Goal: Download file/media

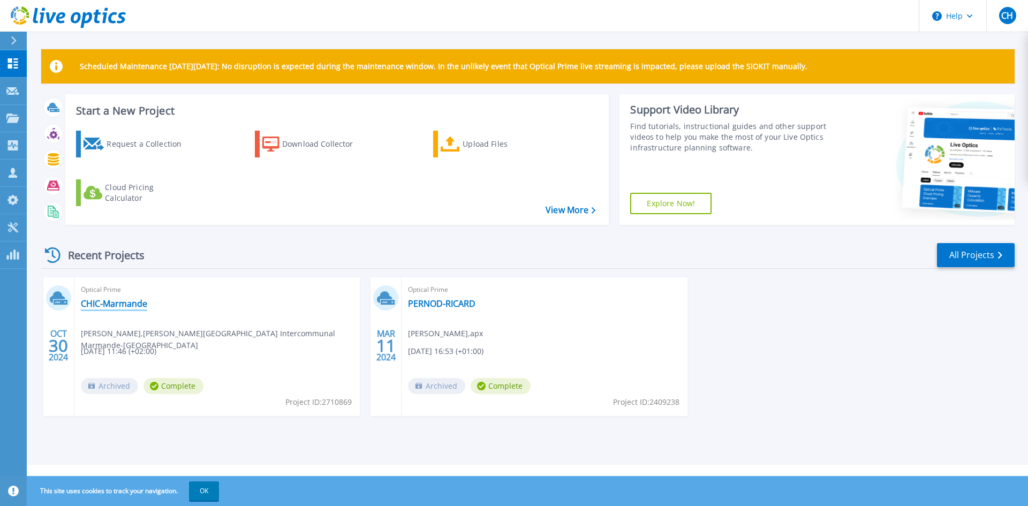
click at [110, 304] on link "CHIC-Marmande" at bounding box center [114, 303] width 66 height 11
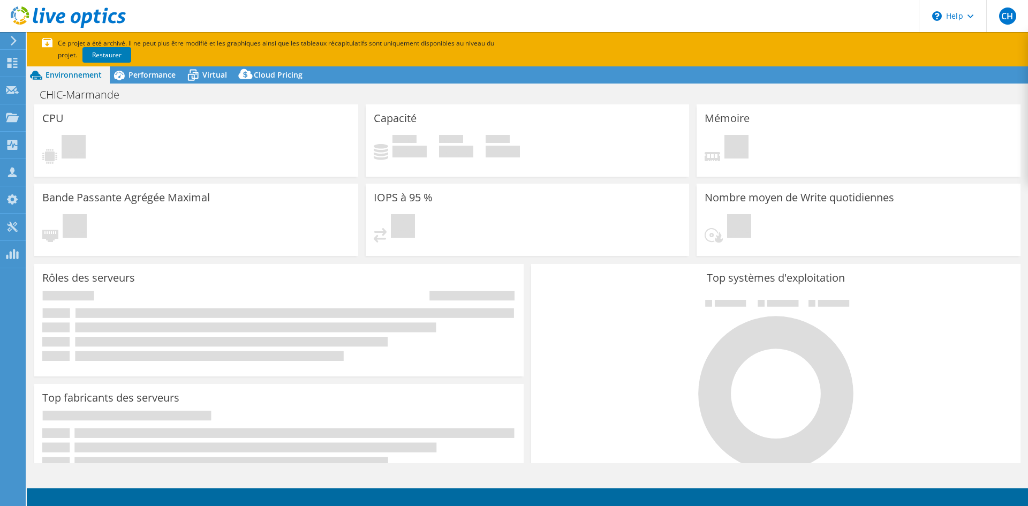
select select "USD"
select select "EUFrankfurt"
select select "EUR"
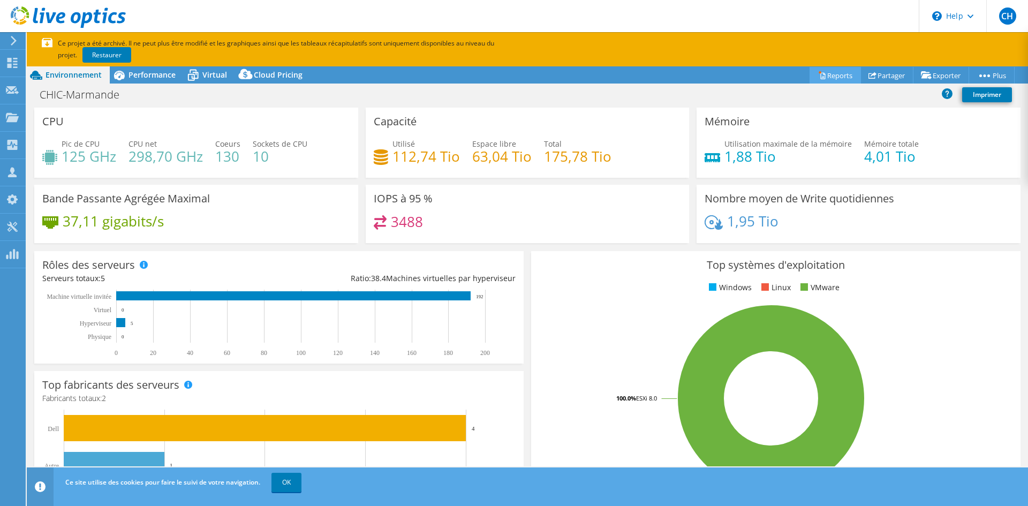
click at [819, 77] on link "Reports" at bounding box center [834, 75] width 51 height 17
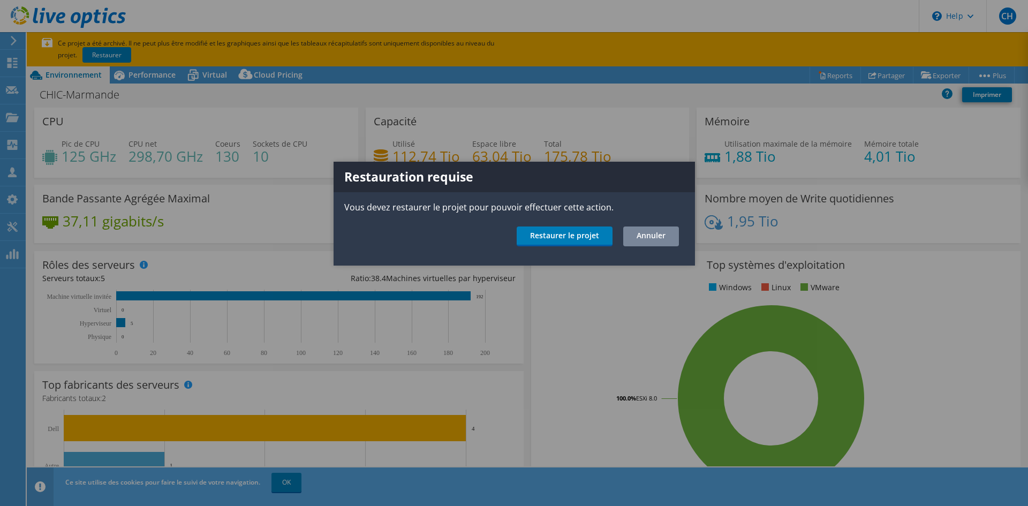
click at [643, 236] on link "Annuler" at bounding box center [651, 236] width 56 height 20
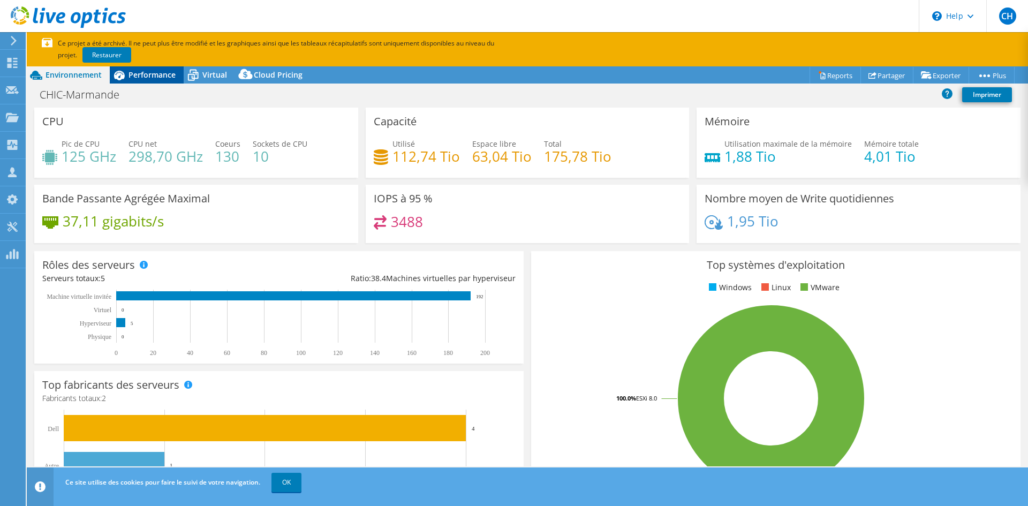
click at [161, 80] on div "Performance" at bounding box center [147, 74] width 74 height 17
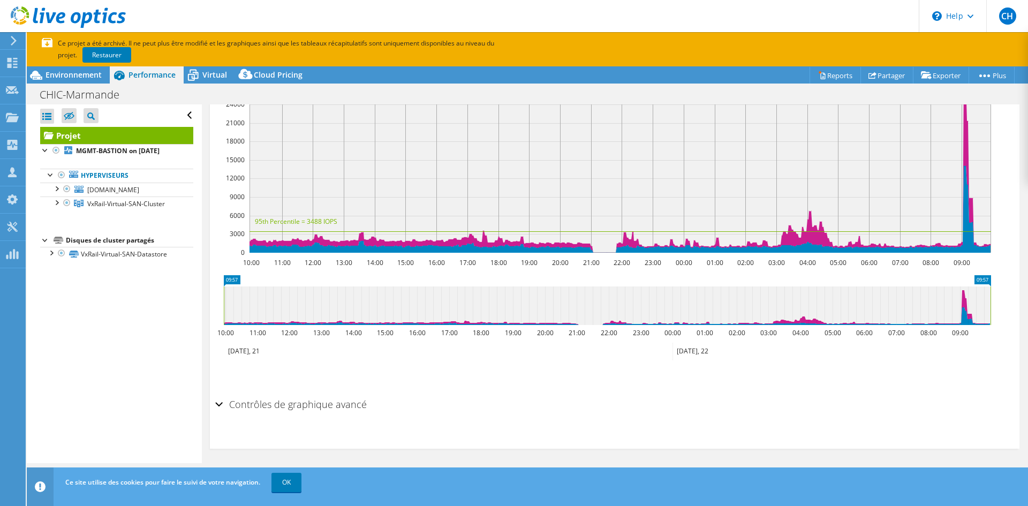
scroll to position [304, 0]
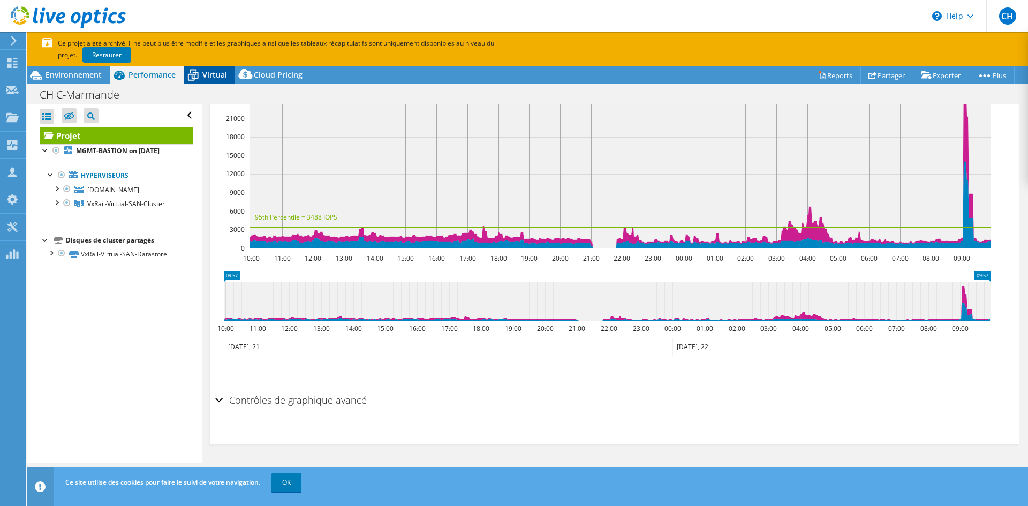
click at [225, 71] on span "Virtual" at bounding box center [214, 75] width 25 height 10
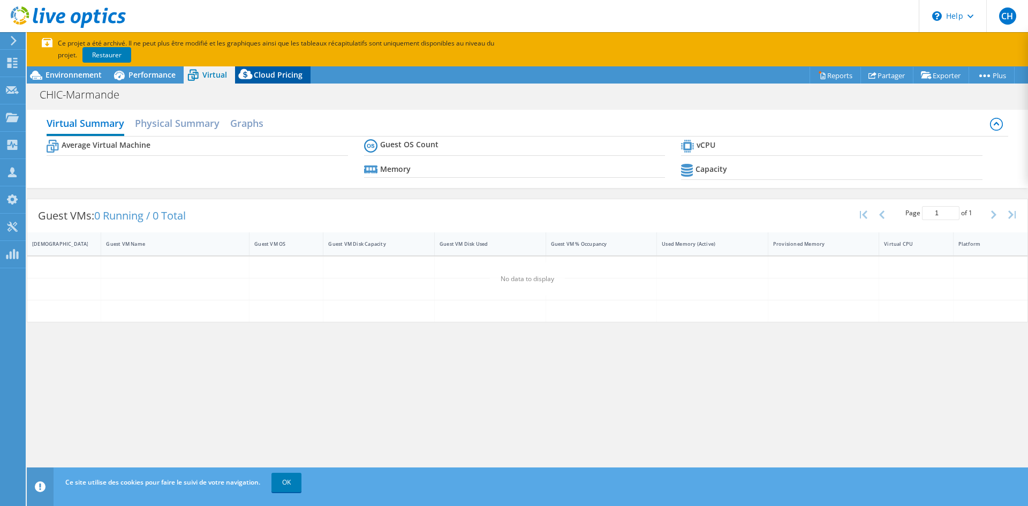
click at [272, 71] on span "Cloud Pricing" at bounding box center [278, 75] width 49 height 10
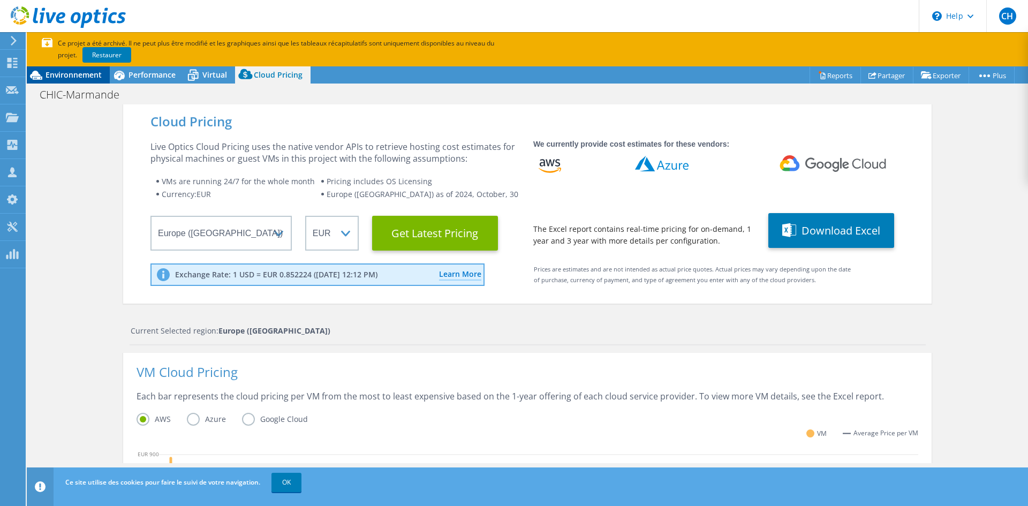
drag, startPoint x: 61, startPoint y: 72, endPoint x: 70, endPoint y: 74, distance: 9.3
click at [61, 72] on span "Environnement" at bounding box center [74, 75] width 56 height 10
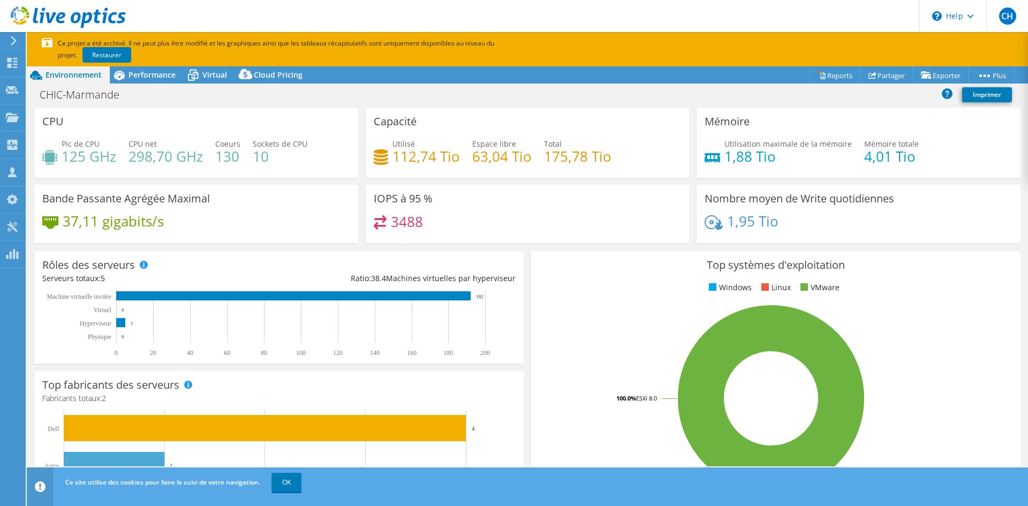
drag, startPoint x: 428, startPoint y: 231, endPoint x: 377, endPoint y: 232, distance: 50.9
click at [377, 231] on div "3488" at bounding box center [528, 226] width 308 height 23
drag, startPoint x: 420, startPoint y: 225, endPoint x: 386, endPoint y: 222, distance: 33.9
click at [386, 222] on div "3488" at bounding box center [528, 226] width 308 height 23
drag, startPoint x: 411, startPoint y: 199, endPoint x: 429, endPoint y: 199, distance: 18.2
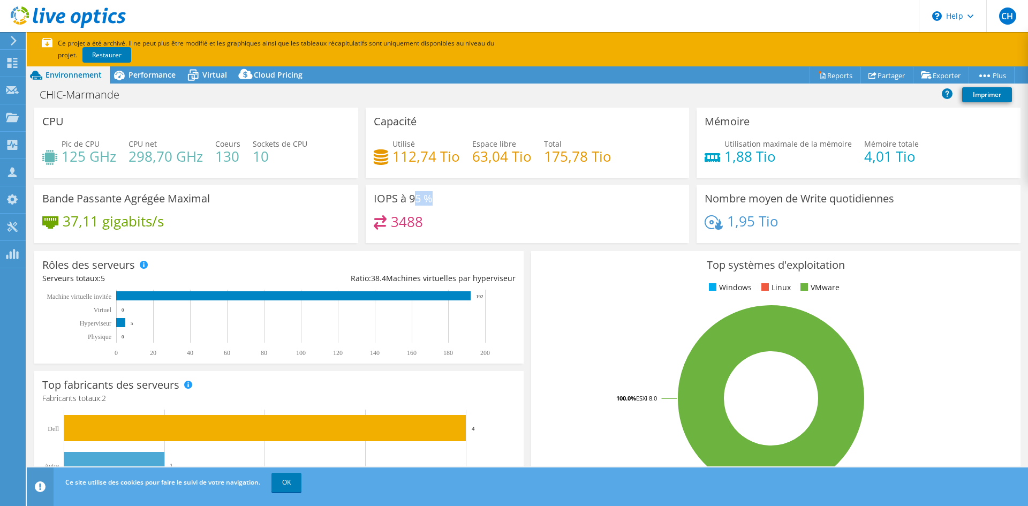
click at [429, 199] on h3 "IOPS à 95 %" at bounding box center [403, 199] width 59 height 12
click at [428, 208] on div "IOPS à 95 % 3488" at bounding box center [528, 214] width 324 height 58
drag, startPoint x: 426, startPoint y: 231, endPoint x: 406, endPoint y: 200, distance: 36.8
click at [406, 200] on div "IOPS à 95 % 3488" at bounding box center [528, 214] width 324 height 58
click at [402, 220] on h4 "3488" at bounding box center [407, 222] width 32 height 12
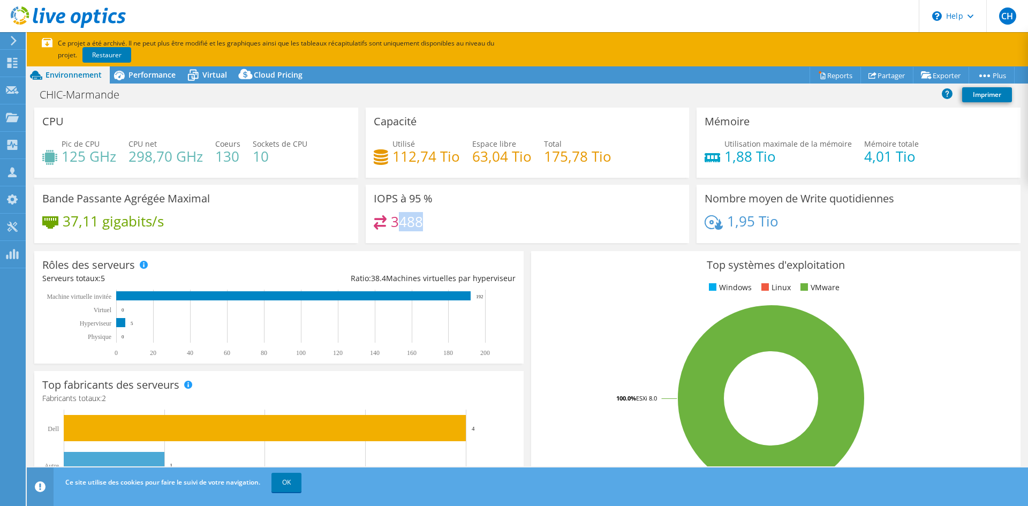
drag, startPoint x: 393, startPoint y: 225, endPoint x: 424, endPoint y: 219, distance: 32.1
click at [424, 219] on div "3488" at bounding box center [528, 226] width 308 height 23
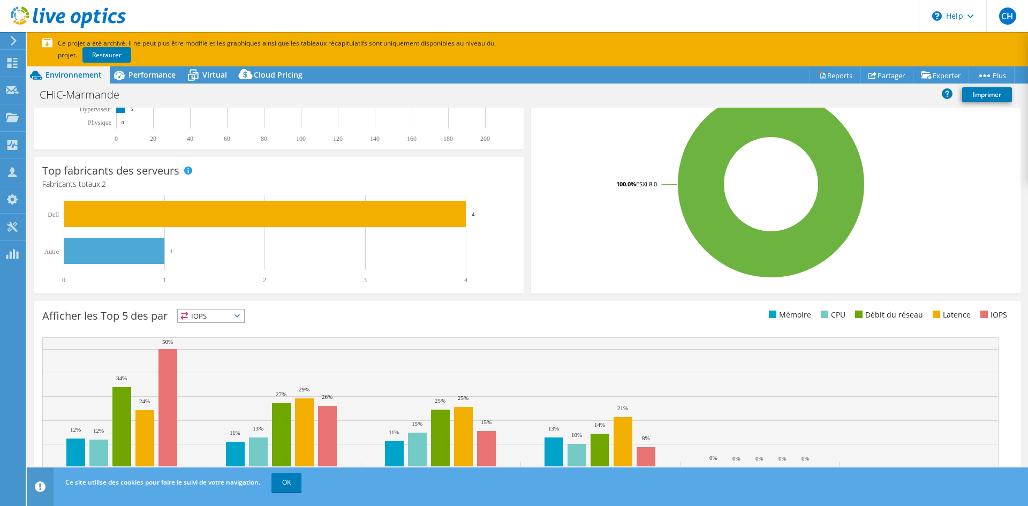
scroll to position [0, 0]
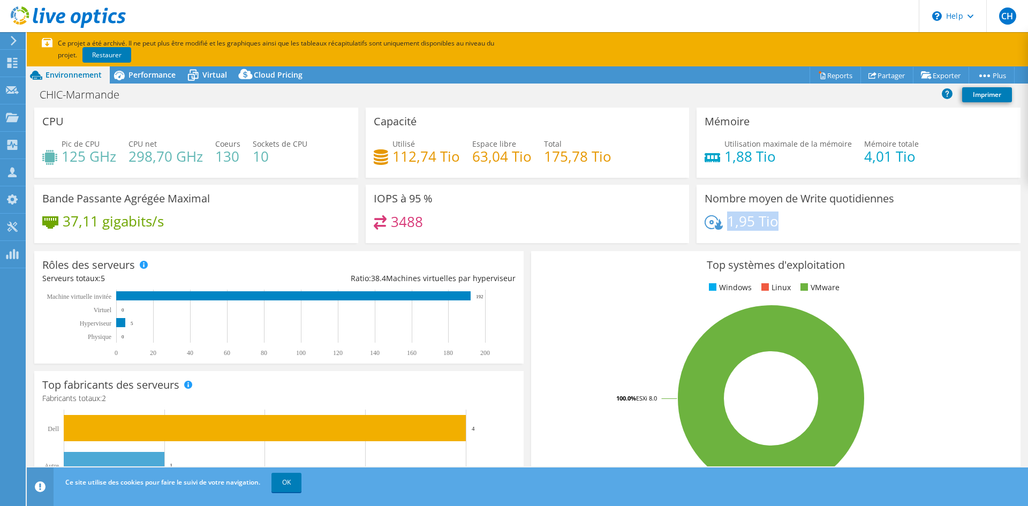
drag, startPoint x: 772, startPoint y: 218, endPoint x: 724, endPoint y: 221, distance: 48.8
click at [727, 221] on h4 "1,95 Tio" at bounding box center [752, 221] width 51 height 12
click at [33, 63] on div "Tableau de bord" at bounding box center [60, 63] width 70 height 27
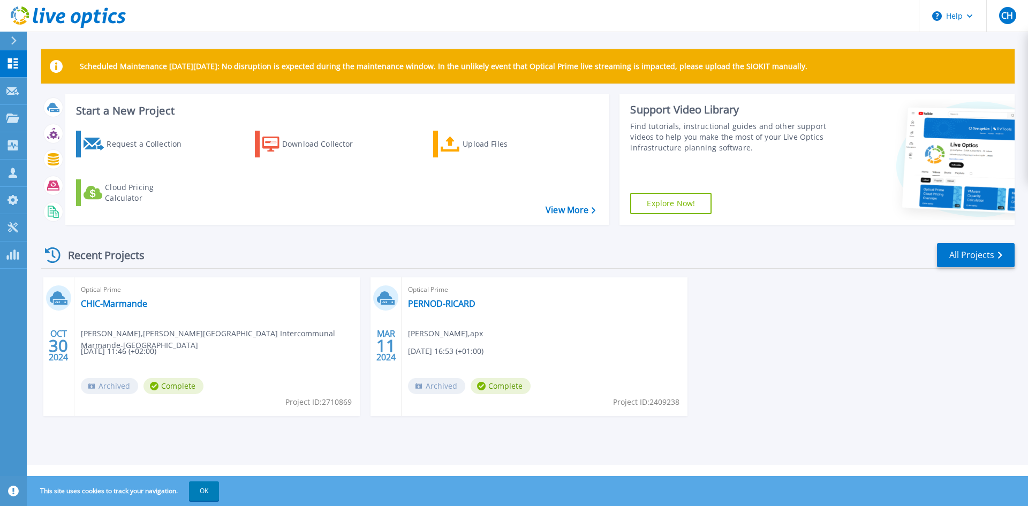
click at [11, 38] on icon at bounding box center [14, 40] width 6 height 9
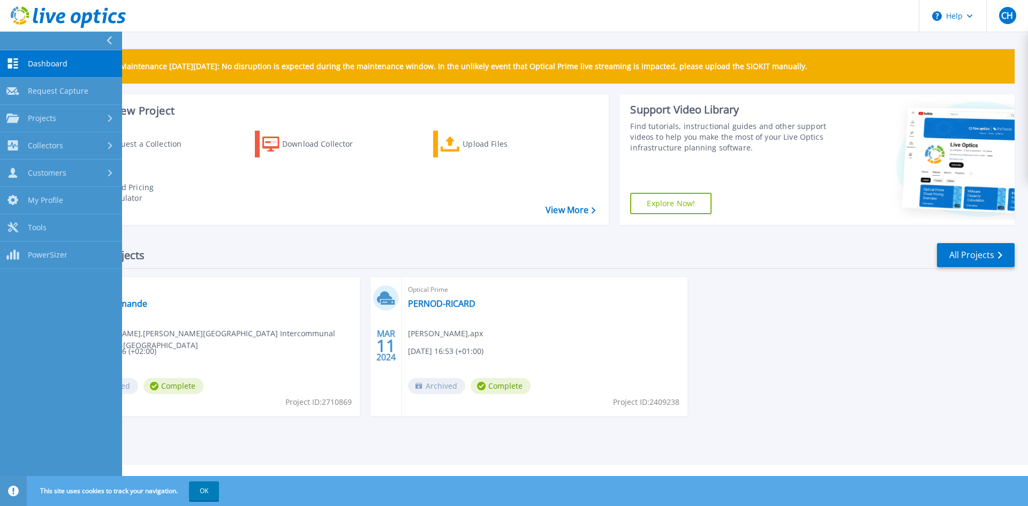
click at [371, 221] on div "Start a New Project Request a Collection Download Collector Upload Files Cloud …" at bounding box center [337, 159] width 544 height 131
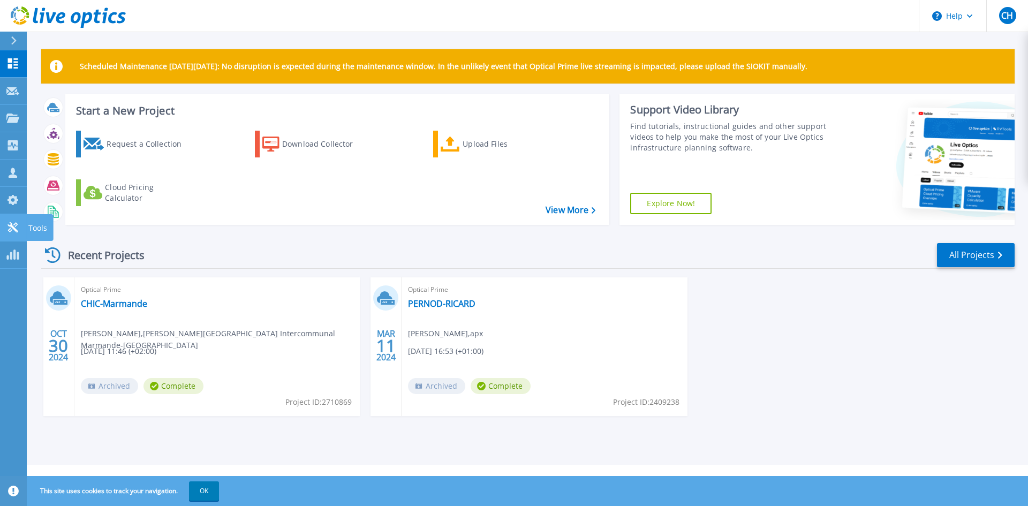
click at [12, 229] on icon at bounding box center [12, 227] width 13 height 10
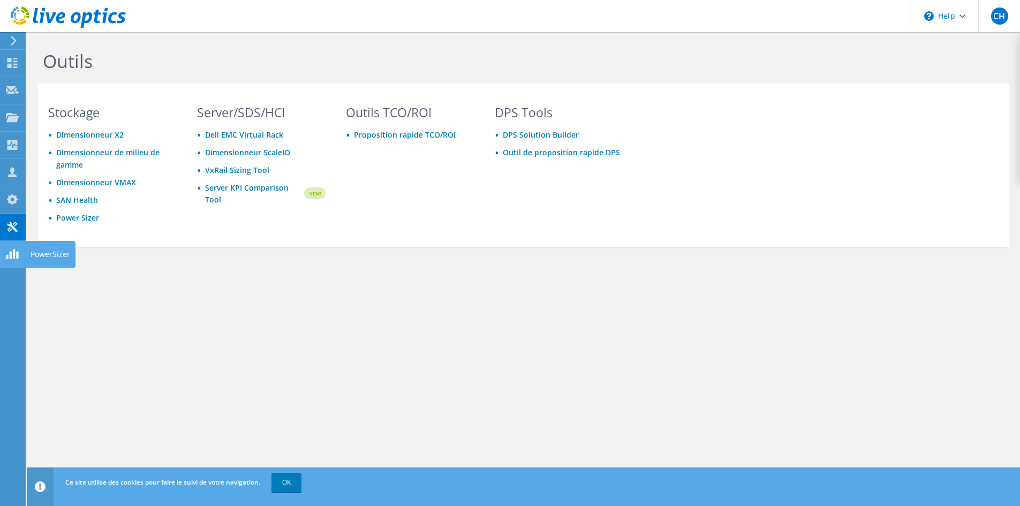
click at [11, 252] on use at bounding box center [12, 254] width 12 height 10
click at [14, 66] on icon at bounding box center [12, 63] width 13 height 10
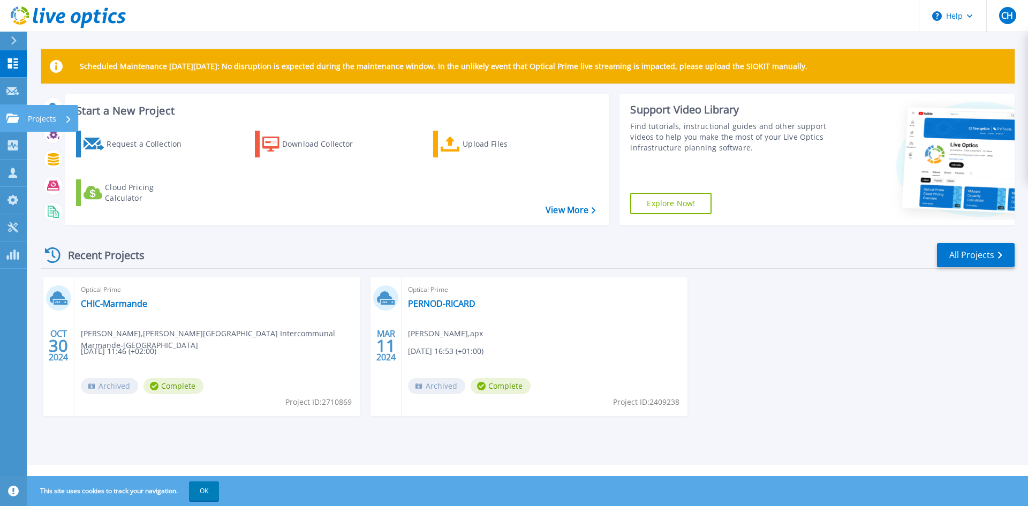
click at [18, 118] on icon at bounding box center [12, 117] width 13 height 9
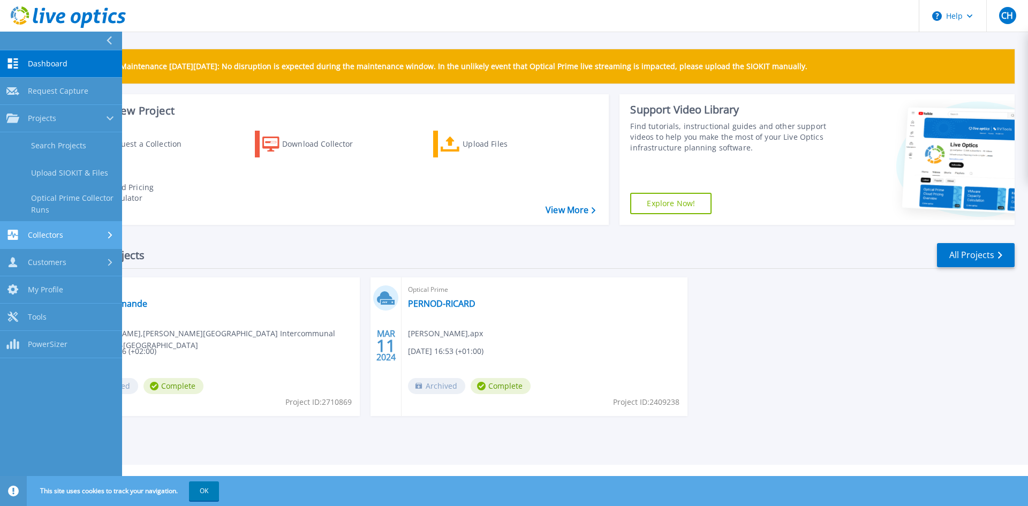
click at [67, 238] on div "Collectors" at bounding box center [60, 235] width 109 height 10
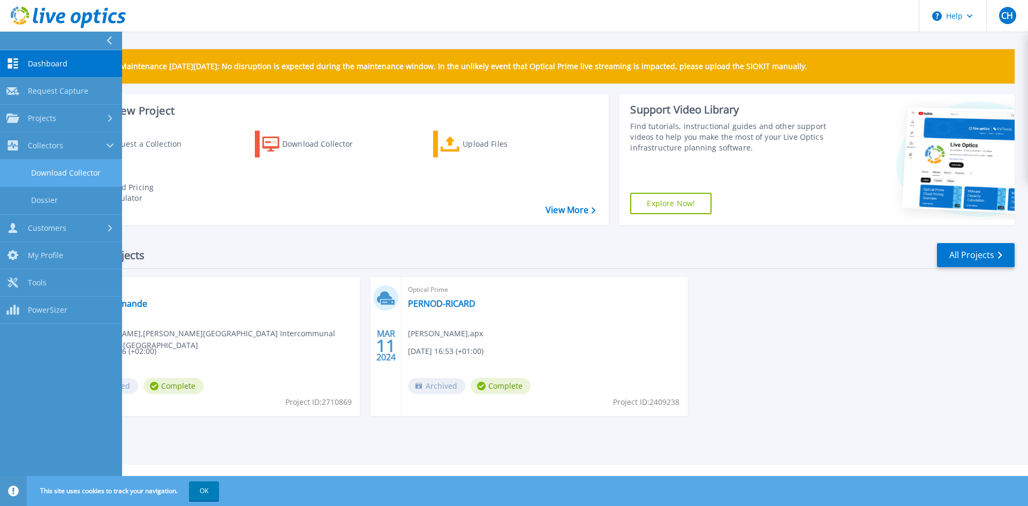
click at [62, 175] on link "Download Collector" at bounding box center [61, 173] width 122 height 27
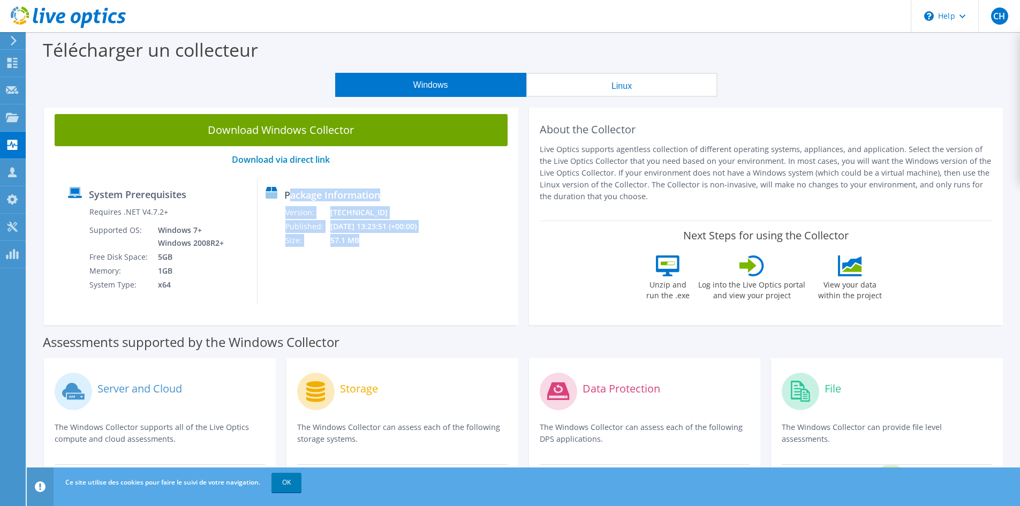
drag, startPoint x: 309, startPoint y: 196, endPoint x: 384, endPoint y: 245, distance: 89.8
click at [384, 245] on div "Package Information Version: [TECHNICAL_ID] Published: [DATE] 13:23:51 (+00:00)…" at bounding box center [338, 241] width 162 height 125
click at [343, 199] on label "Package Information" at bounding box center [332, 194] width 96 height 11
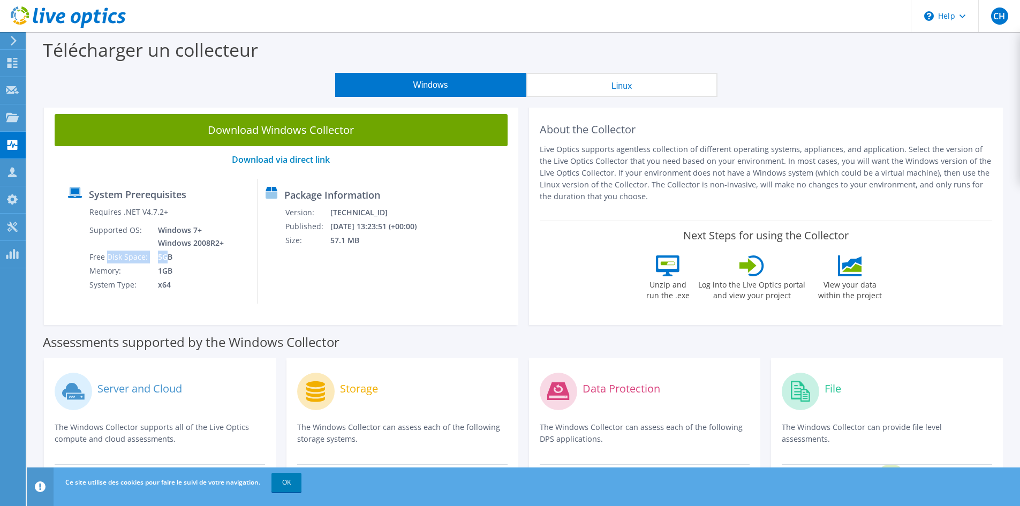
drag, startPoint x: 108, startPoint y: 263, endPoint x: 163, endPoint y: 262, distance: 55.7
click at [163, 262] on tr "Free Disk Space: 5GB" at bounding box center [157, 257] width 137 height 14
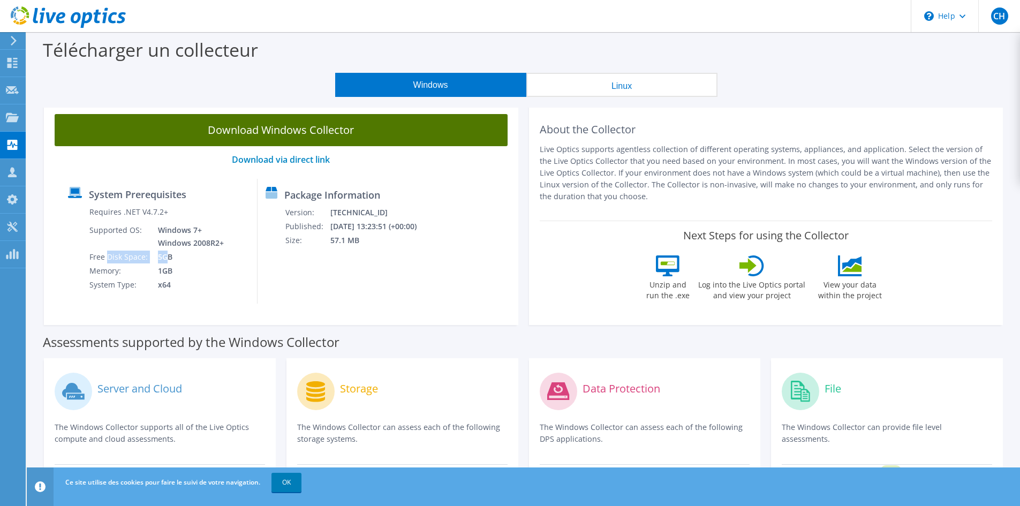
click at [256, 134] on link "Download Windows Collector" at bounding box center [281, 130] width 453 height 32
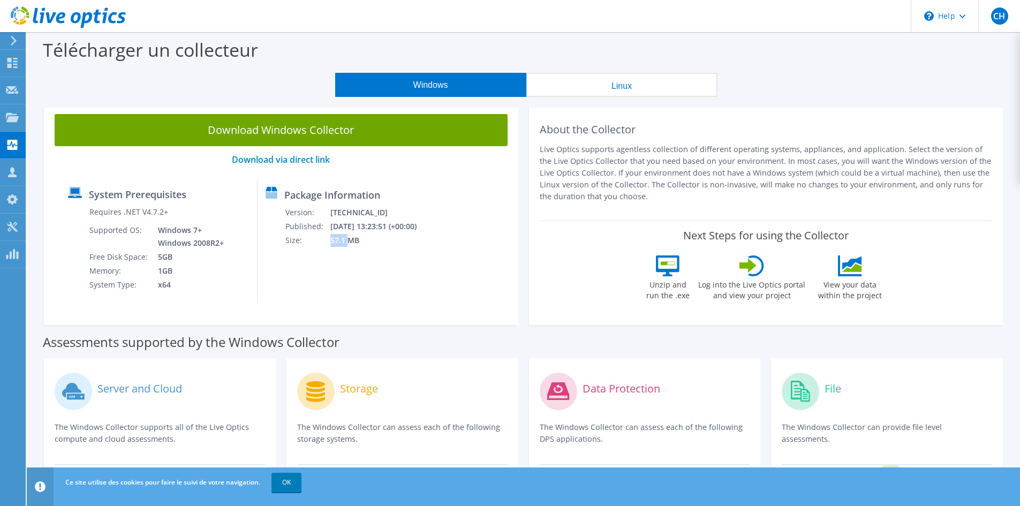
drag, startPoint x: 362, startPoint y: 241, endPoint x: 344, endPoint y: 240, distance: 18.2
click at [343, 241] on tr "Size: 57.1 MB" at bounding box center [358, 240] width 146 height 14
drag, startPoint x: 638, startPoint y: 260, endPoint x: 681, endPoint y: 281, distance: 48.4
click at [657, 259] on div "Next Steps for using the Collector Unzip and run the .exe Log into the Live Opt…" at bounding box center [766, 268] width 453 height 94
drag, startPoint x: 739, startPoint y: 290, endPoint x: 820, endPoint y: 291, distance: 80.8
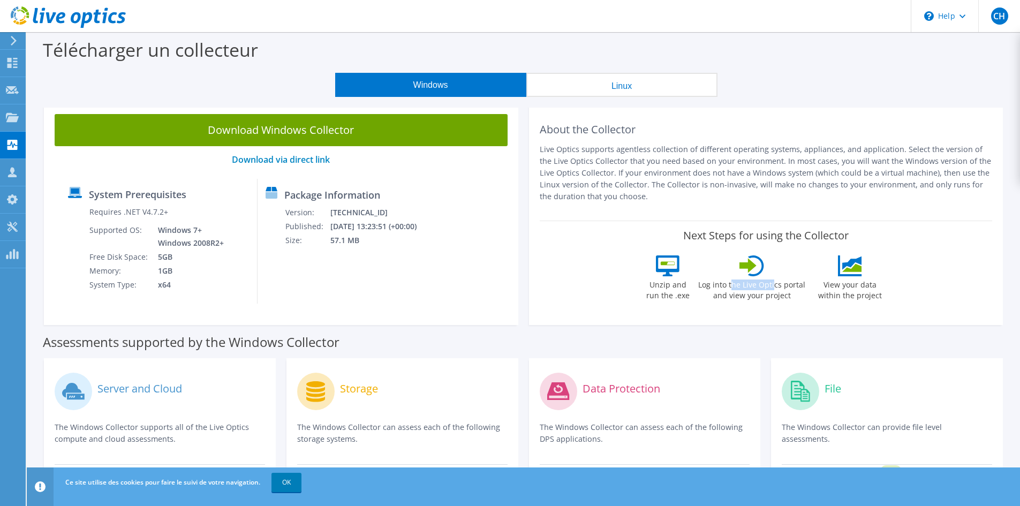
click at [774, 286] on label "Log into the Live Optics portal and view your project" at bounding box center [751, 288] width 108 height 25
drag, startPoint x: 846, startPoint y: 291, endPoint x: 736, endPoint y: 226, distance: 127.6
click at [865, 291] on label "View your data within the project" at bounding box center [849, 288] width 77 height 25
drag, startPoint x: 596, startPoint y: 147, endPoint x: 661, endPoint y: 145, distance: 65.3
click at [661, 145] on p "Live Optics supports agentless collection of different operating systems, appli…" at bounding box center [766, 172] width 453 height 59
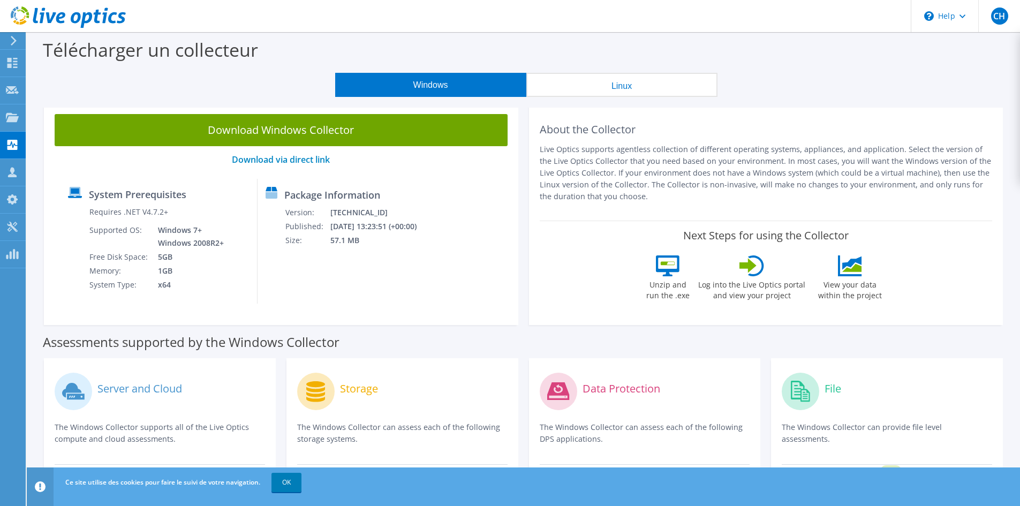
click at [659, 271] on icon at bounding box center [668, 265] width 24 height 21
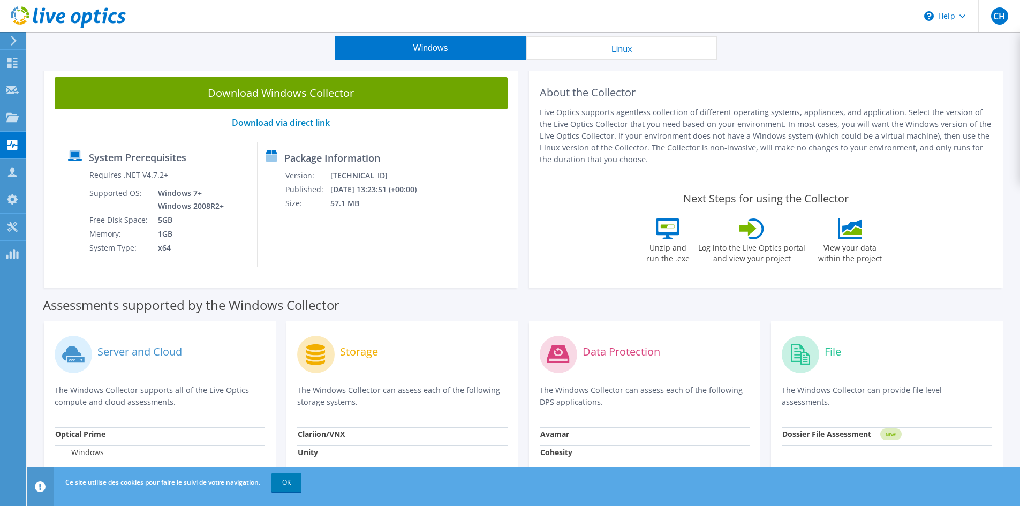
scroll to position [54, 0]
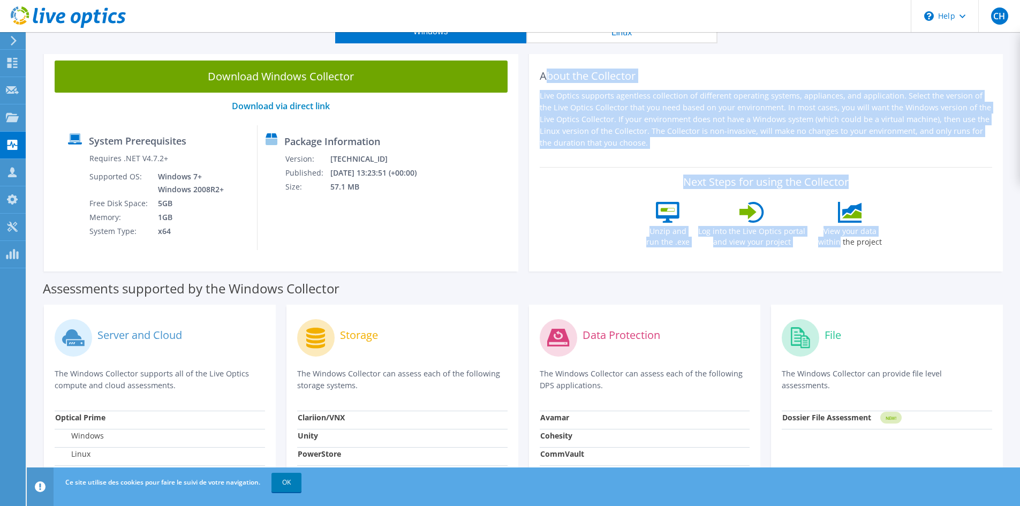
drag, startPoint x: 543, startPoint y: 74, endPoint x: 913, endPoint y: 221, distance: 397.9
click at [913, 221] on div "About the Collector Live Optics supports agentless collection of different oper…" at bounding box center [766, 161] width 474 height 222
copy div "bout the Collector Live Optics supports agentless collection of different opera…"
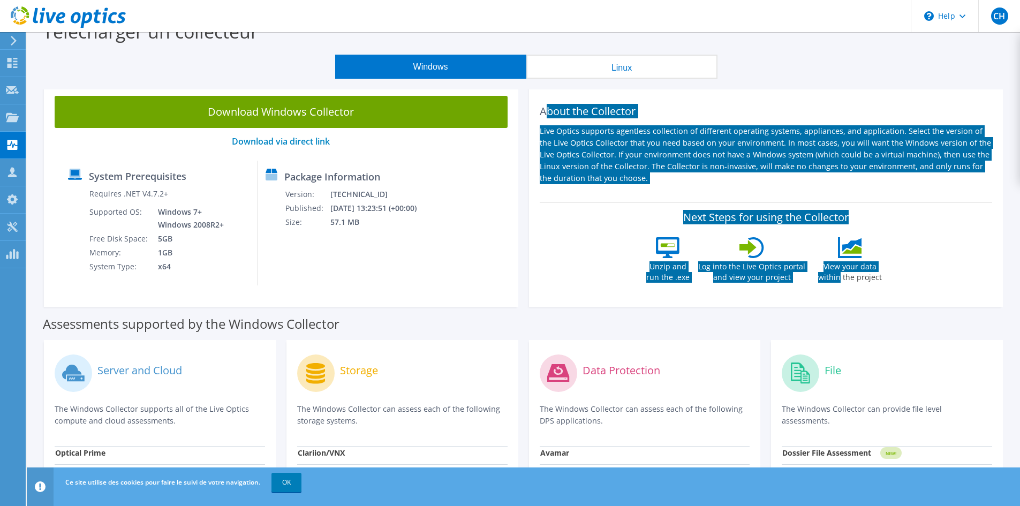
scroll to position [0, 0]
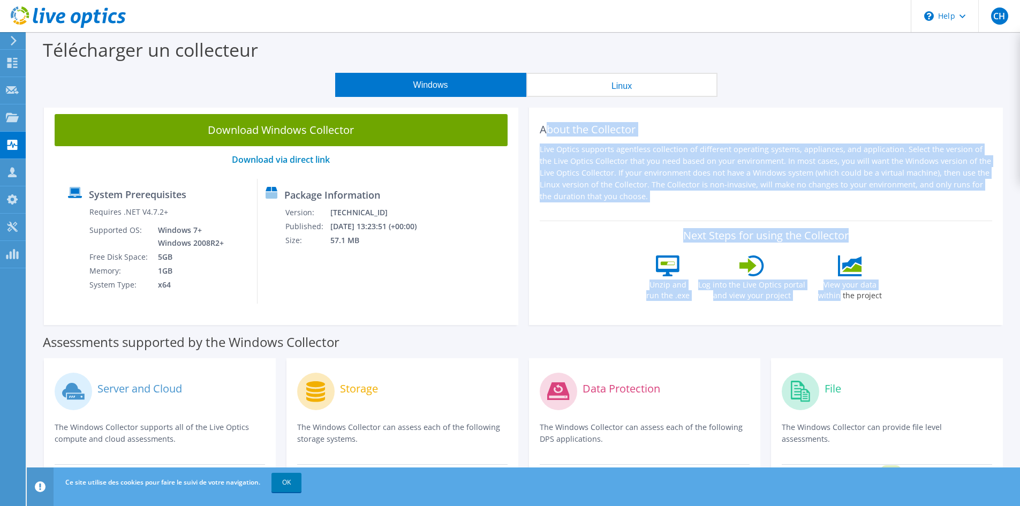
click at [717, 219] on div "About the Collector Live Optics supports agentless collection of different oper…" at bounding box center [766, 214] width 474 height 222
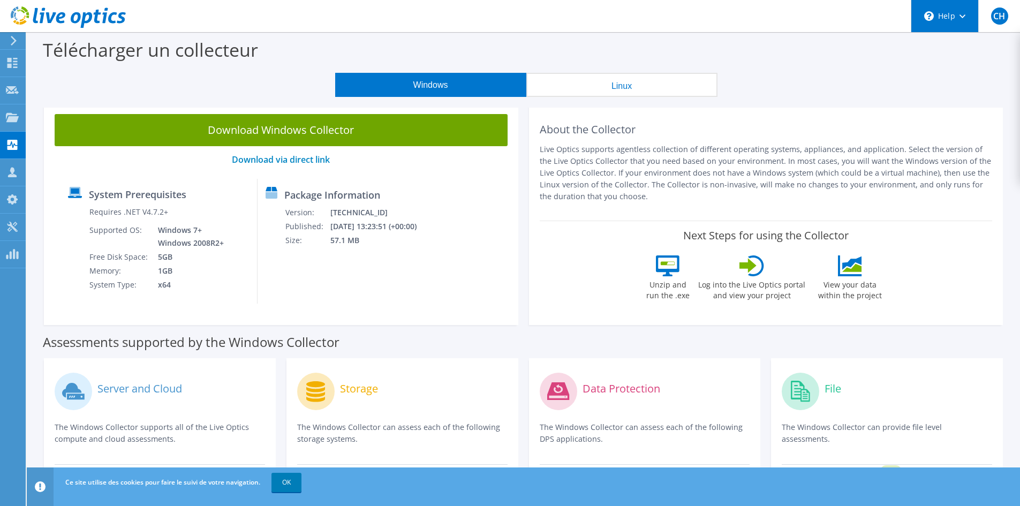
click at [946, 11] on div "\n Help" at bounding box center [944, 16] width 67 height 32
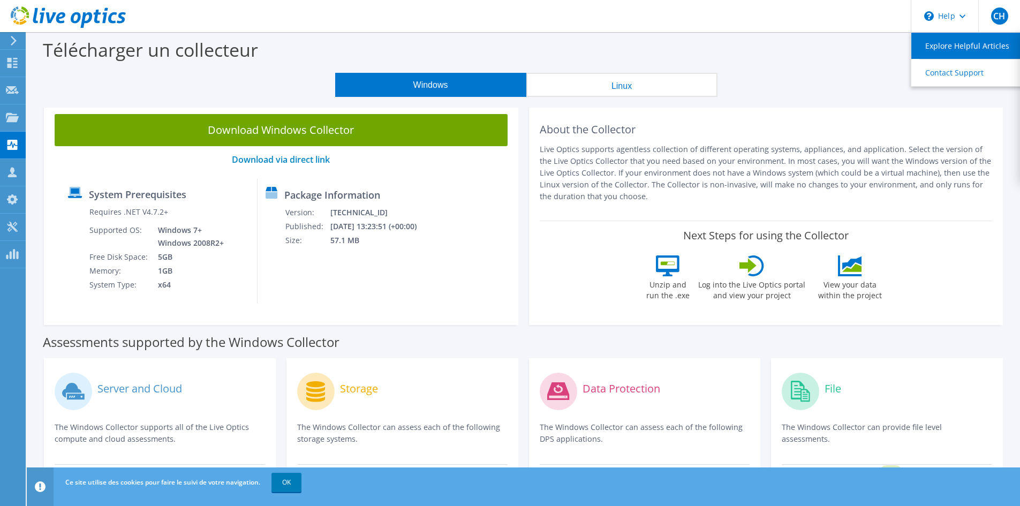
click at [942, 43] on link "Explore Helpful Articles" at bounding box center [970, 46] width 119 height 26
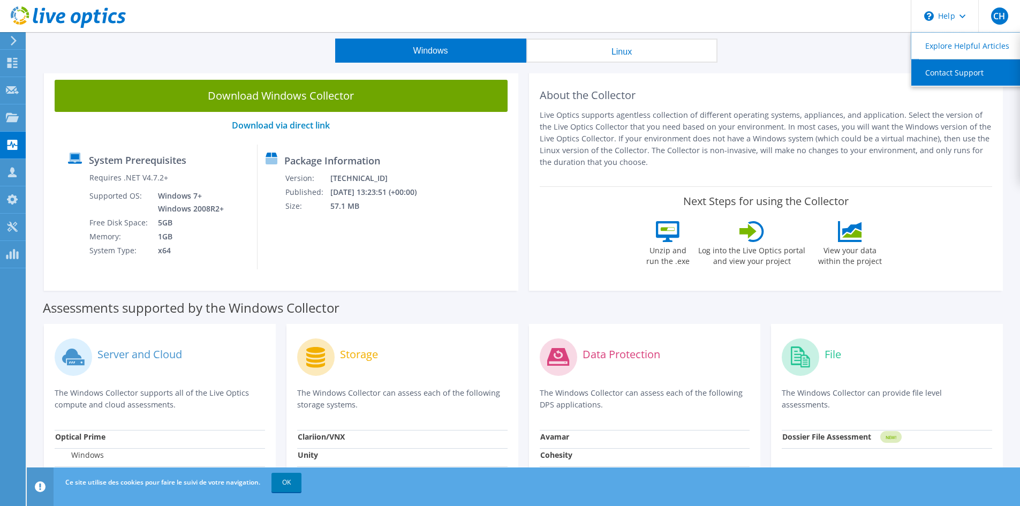
scroll to position [6, 0]
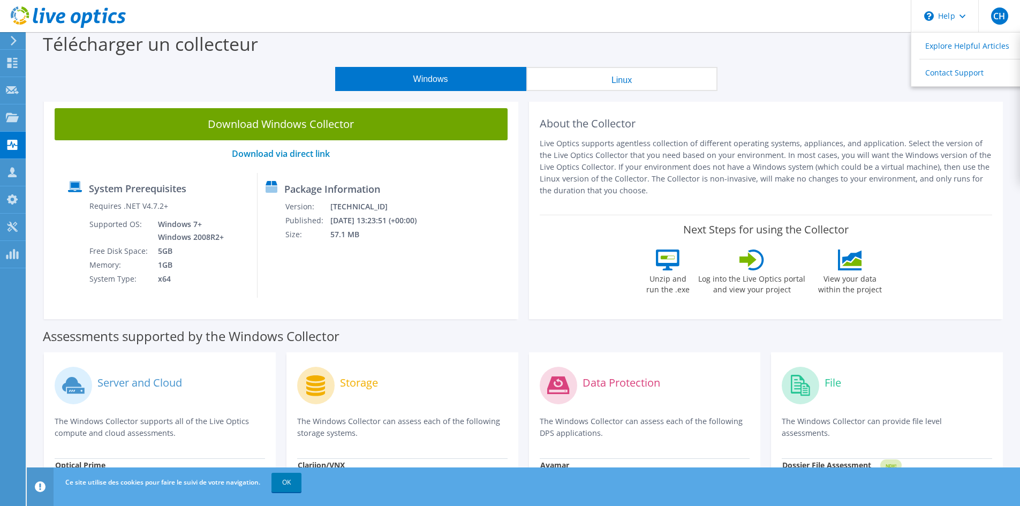
click at [15, 39] on icon at bounding box center [14, 41] width 8 height 10
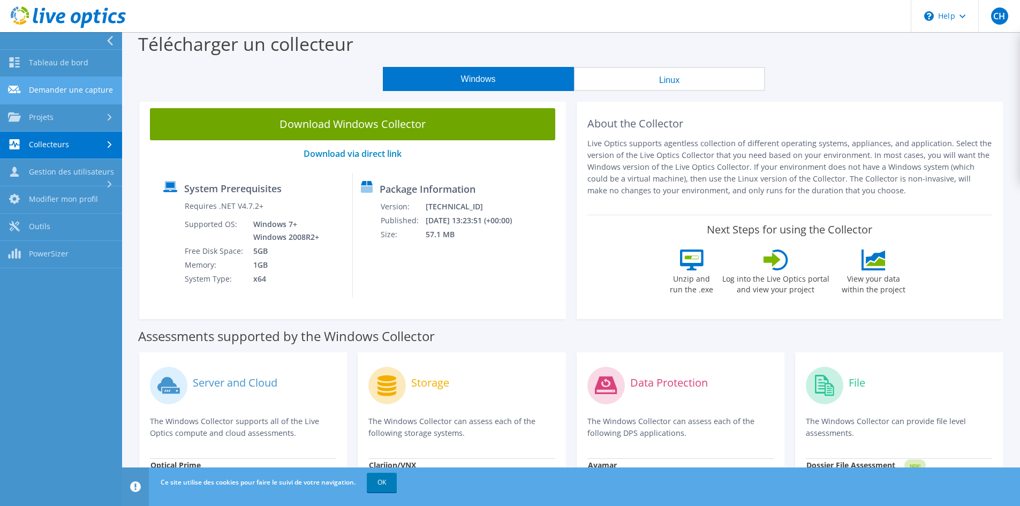
click at [59, 94] on link "Demander une capture" at bounding box center [61, 90] width 122 height 27
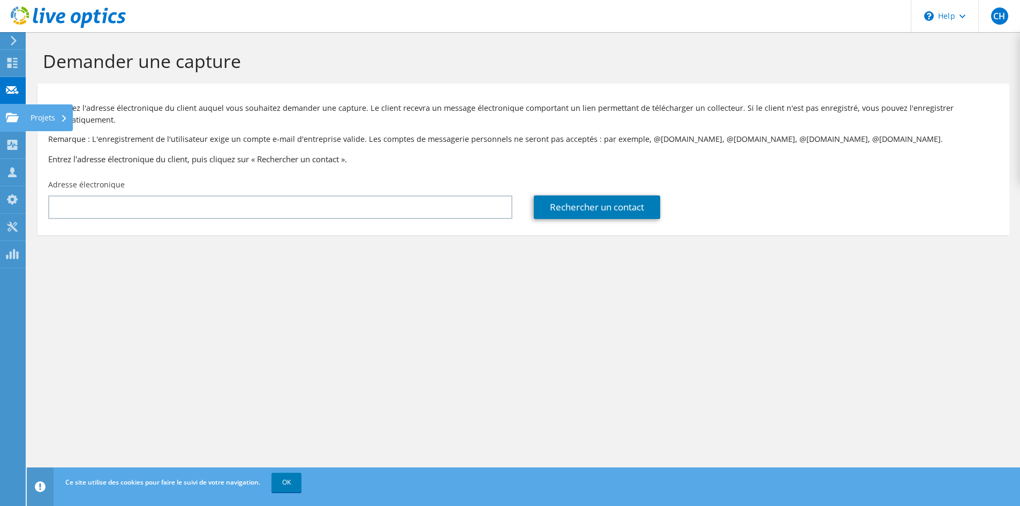
click at [7, 119] on use at bounding box center [12, 116] width 13 height 9
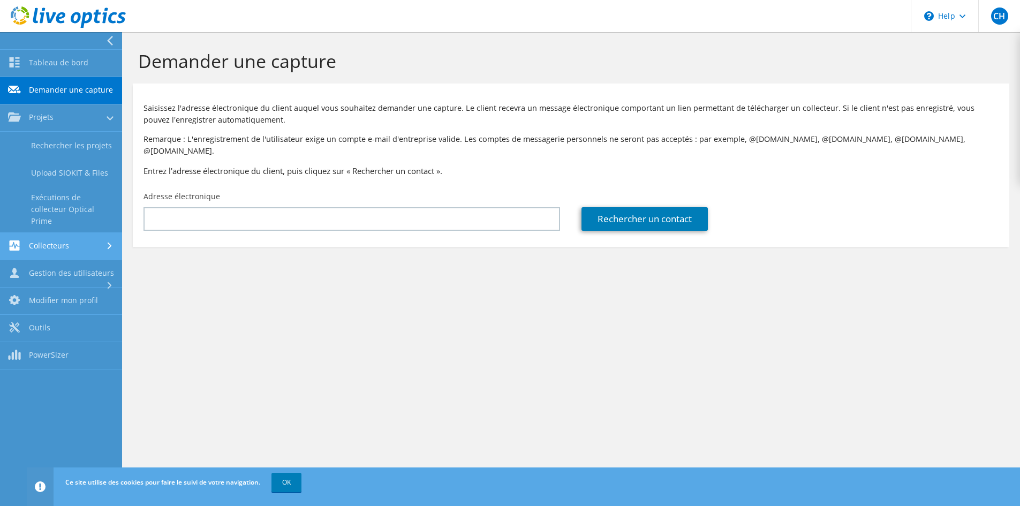
click at [94, 248] on link "Collecteurs" at bounding box center [61, 246] width 122 height 27
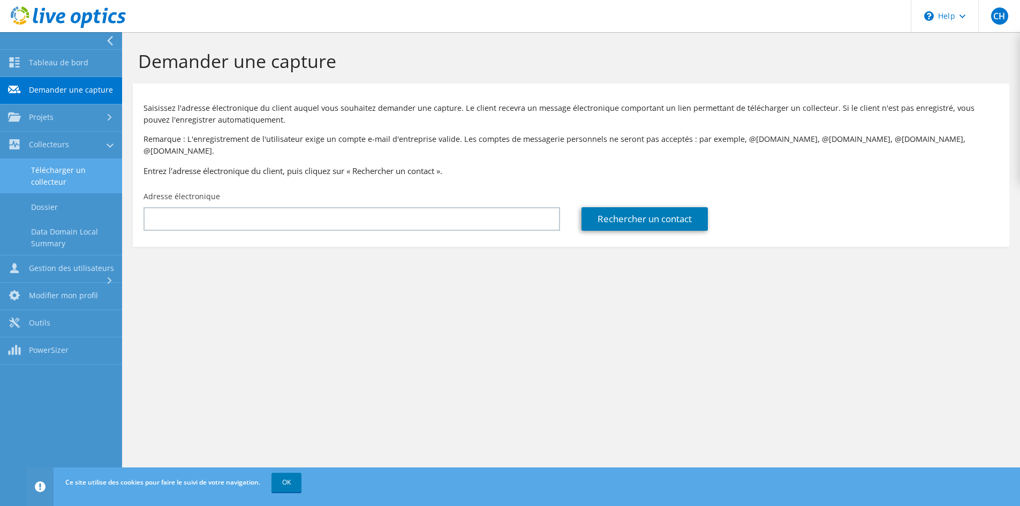
click at [93, 178] on link "Télécharger un collecteur" at bounding box center [61, 176] width 122 height 34
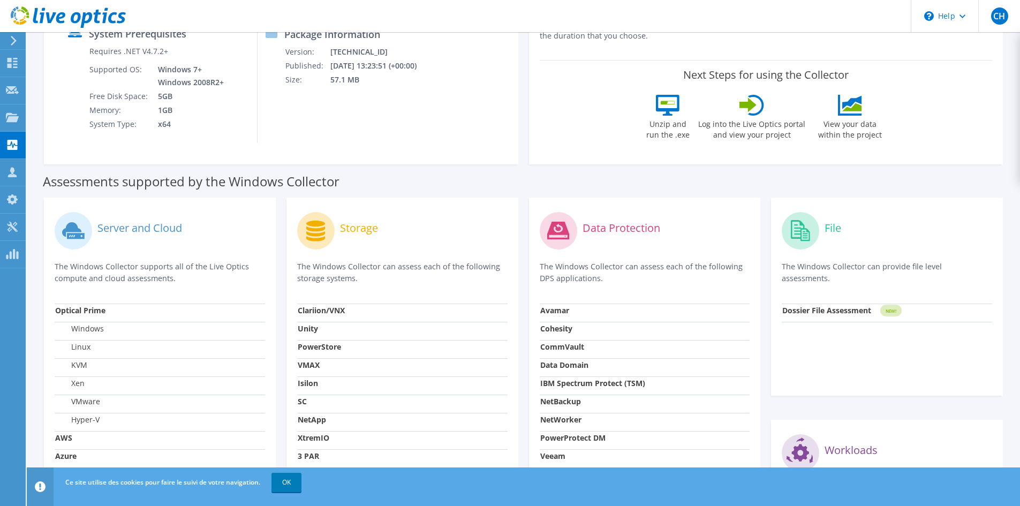
scroll to position [321, 0]
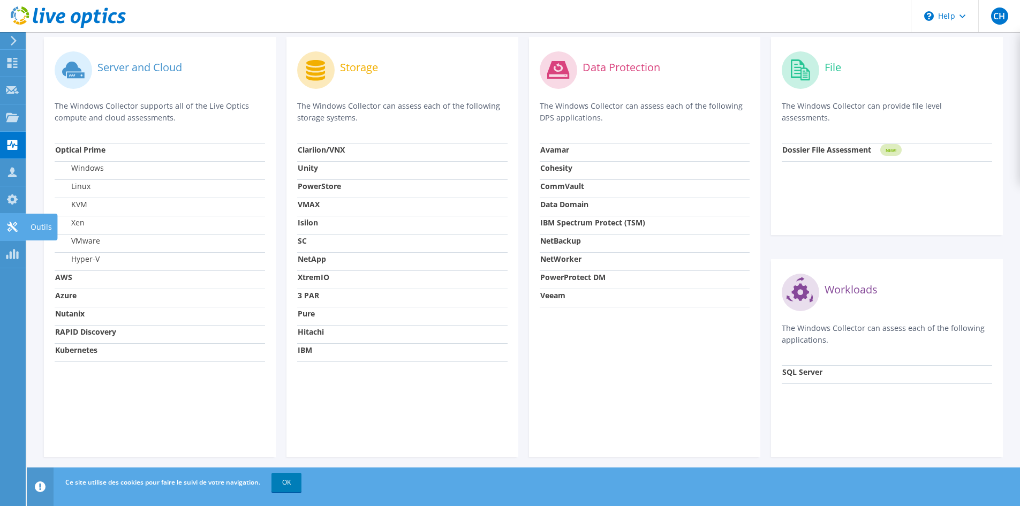
click at [17, 222] on icon at bounding box center [12, 227] width 13 height 10
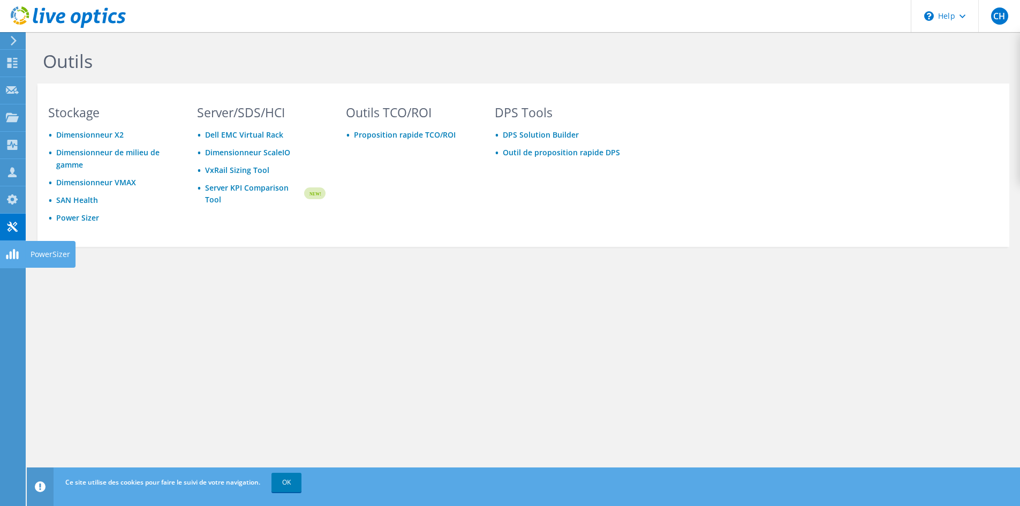
click at [18, 257] on use at bounding box center [12, 254] width 12 height 10
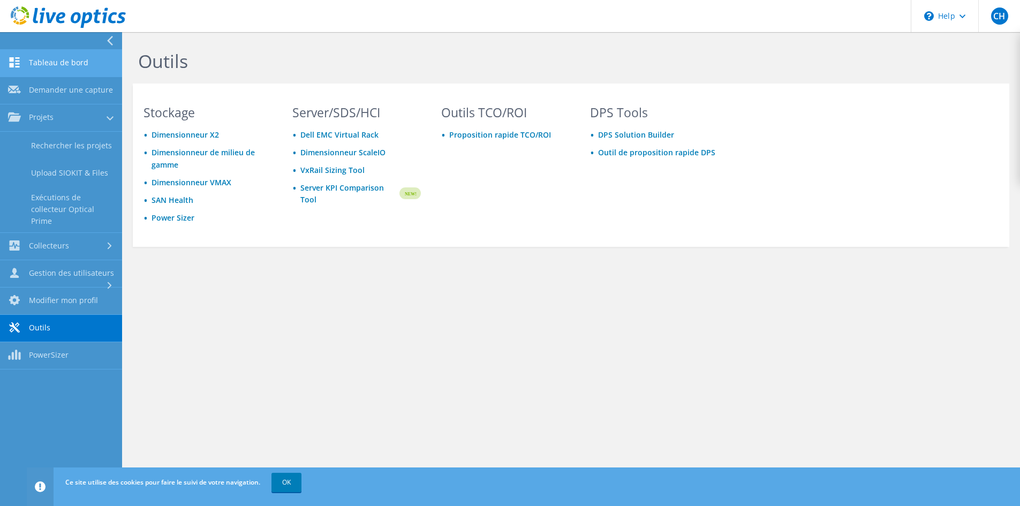
click at [74, 59] on link "Tableau de bord" at bounding box center [61, 63] width 122 height 27
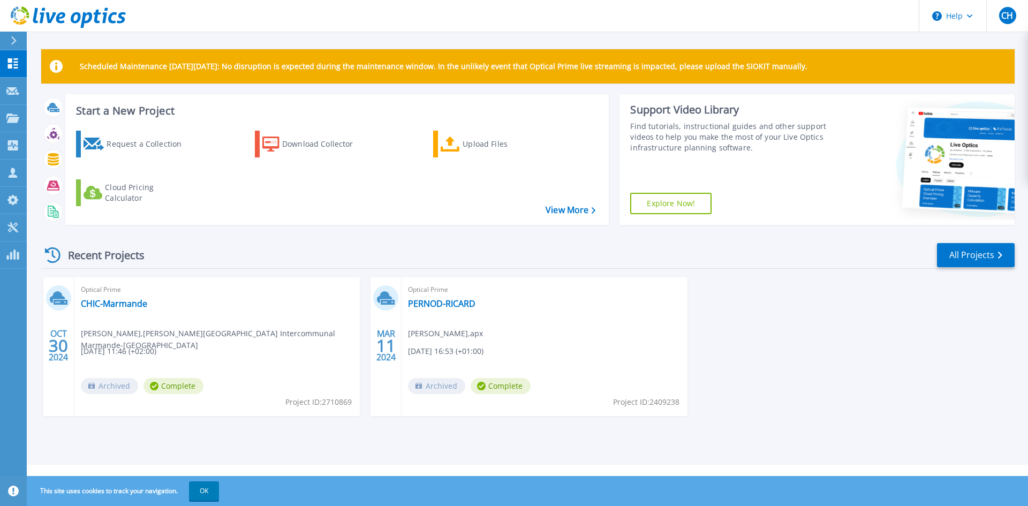
click at [16, 40] on icon at bounding box center [13, 40] width 5 height 9
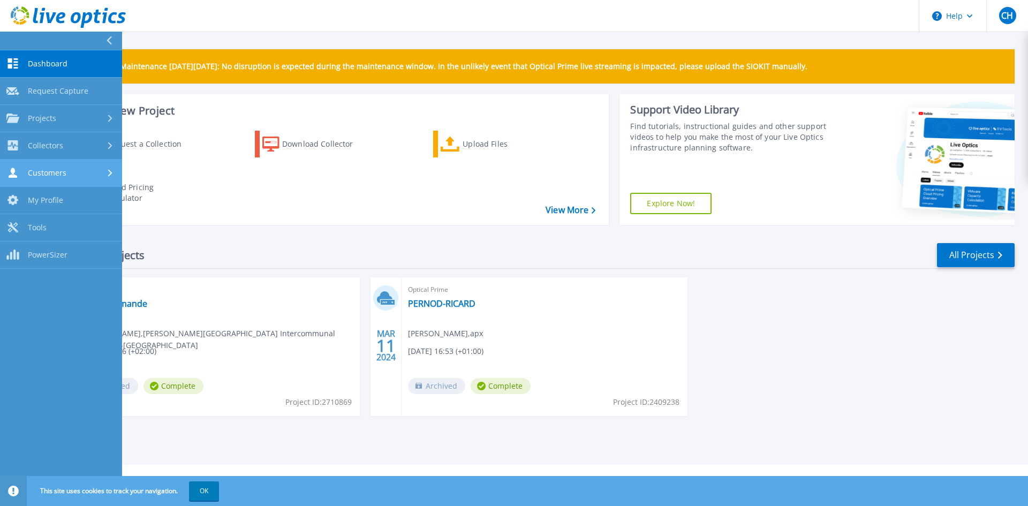
click at [110, 175] on icon at bounding box center [110, 172] width 4 height 7
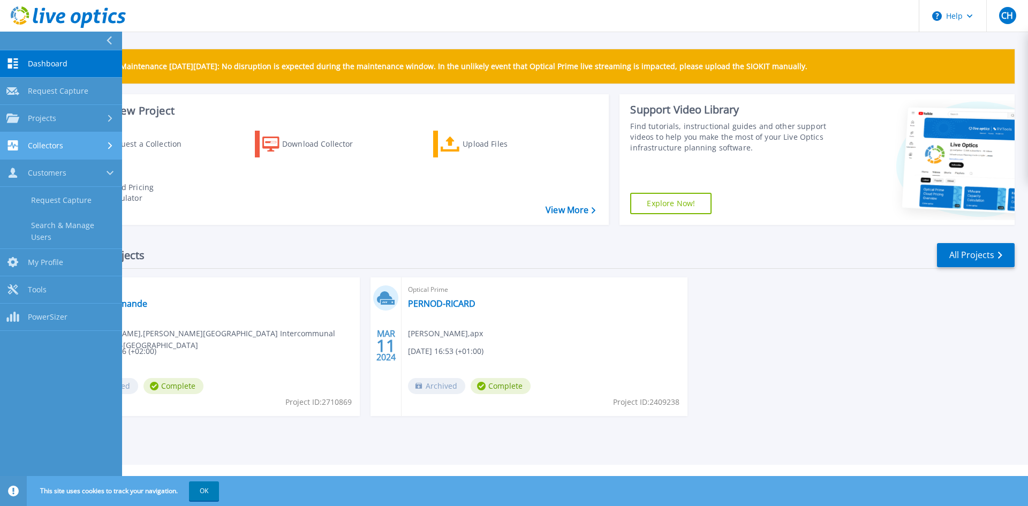
click at [113, 151] on link "Collectors Collectors" at bounding box center [61, 145] width 122 height 27
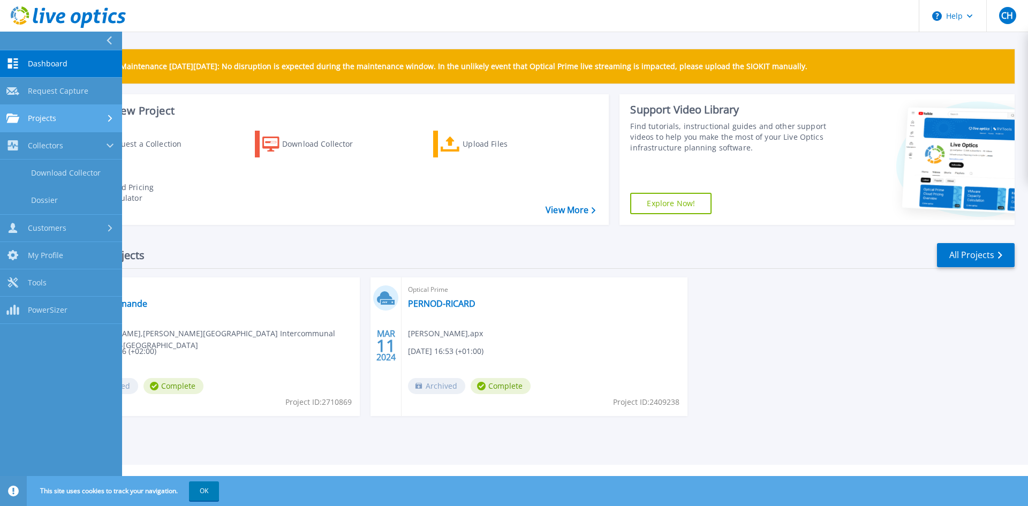
click at [113, 123] on div "Projects" at bounding box center [60, 118] width 109 height 10
click at [60, 64] on span "Dashboard" at bounding box center [48, 64] width 40 height 10
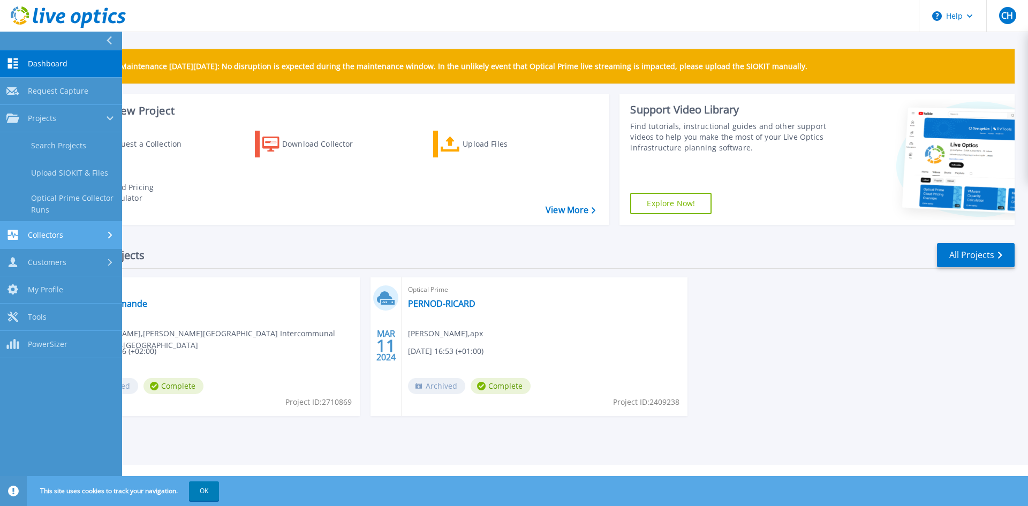
click at [42, 236] on span "Collectors" at bounding box center [45, 235] width 35 height 10
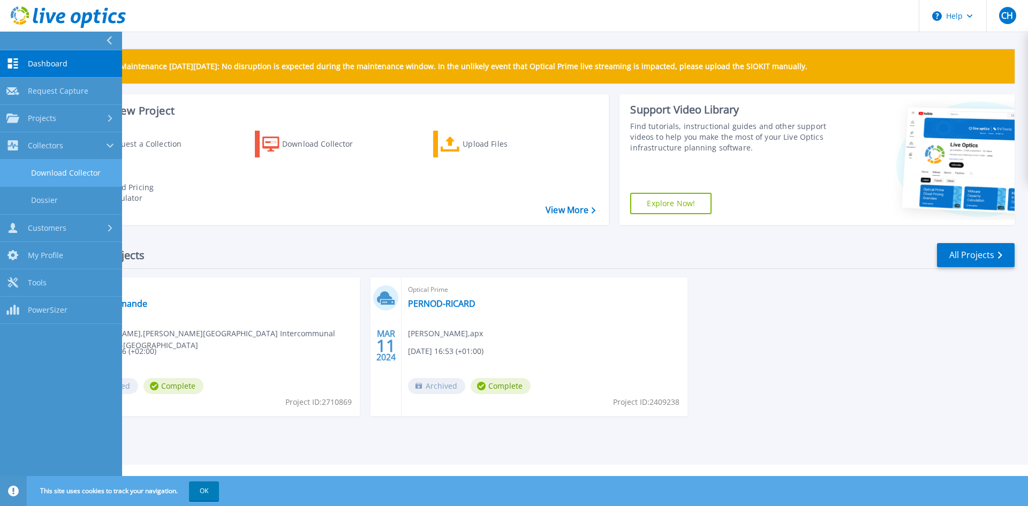
click at [66, 173] on link "Download Collector" at bounding box center [61, 173] width 122 height 27
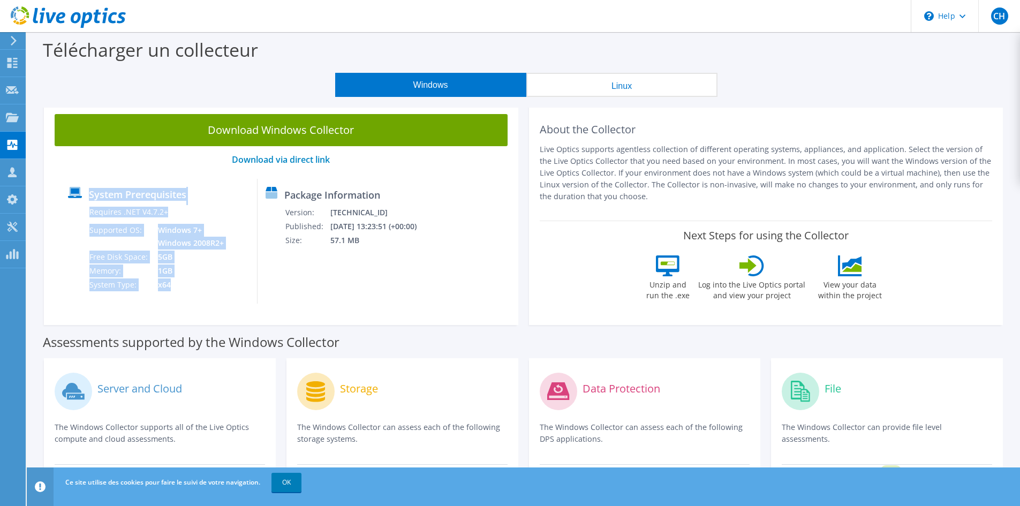
drag, startPoint x: 87, startPoint y: 191, endPoint x: 188, endPoint y: 284, distance: 137.5
click at [188, 284] on div "System Prerequisites Requires .NET V4.7.2+ Supported OS: Windows 7+ Windows 200…" at bounding box center [159, 241] width 198 height 125
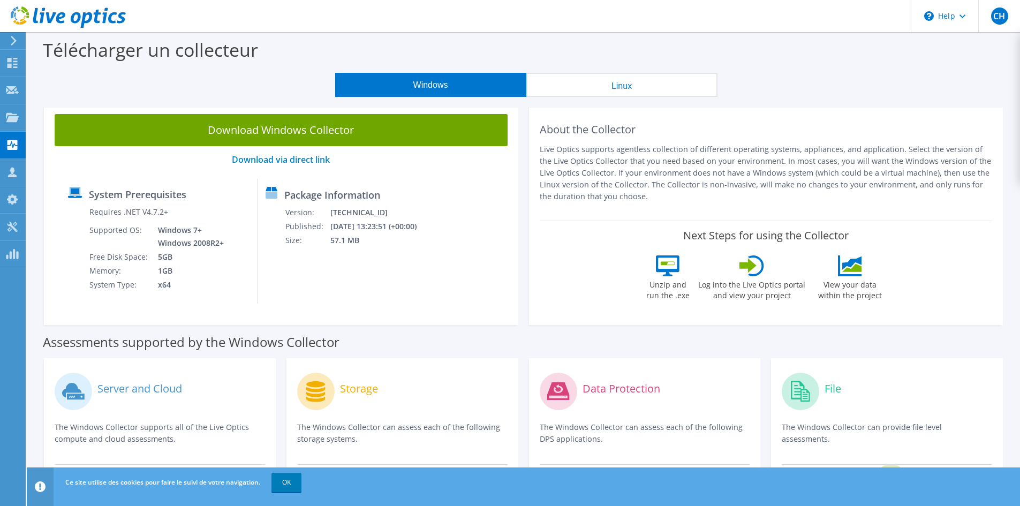
click at [411, 275] on div "Package Information Version: [TECHNICAL_ID] Published: [DATE] 13:23:51 (+00:00)…" at bounding box center [338, 241] width 162 height 125
